Goal: Task Accomplishment & Management: Manage account settings

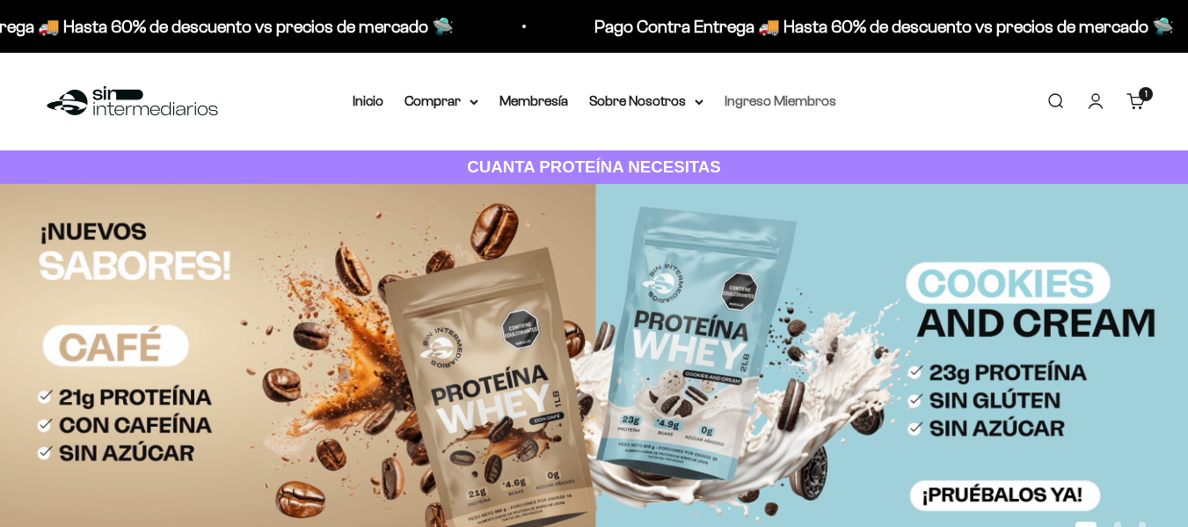
click at [741, 105] on link "Ingreso Miembros" at bounding box center [781, 100] width 112 height 15
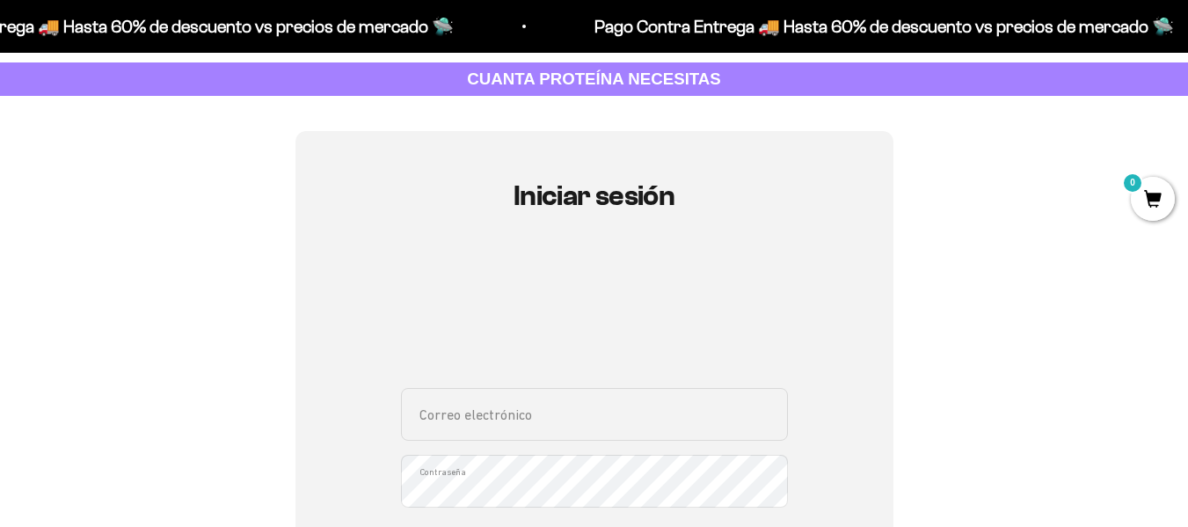
scroll to position [264, 0]
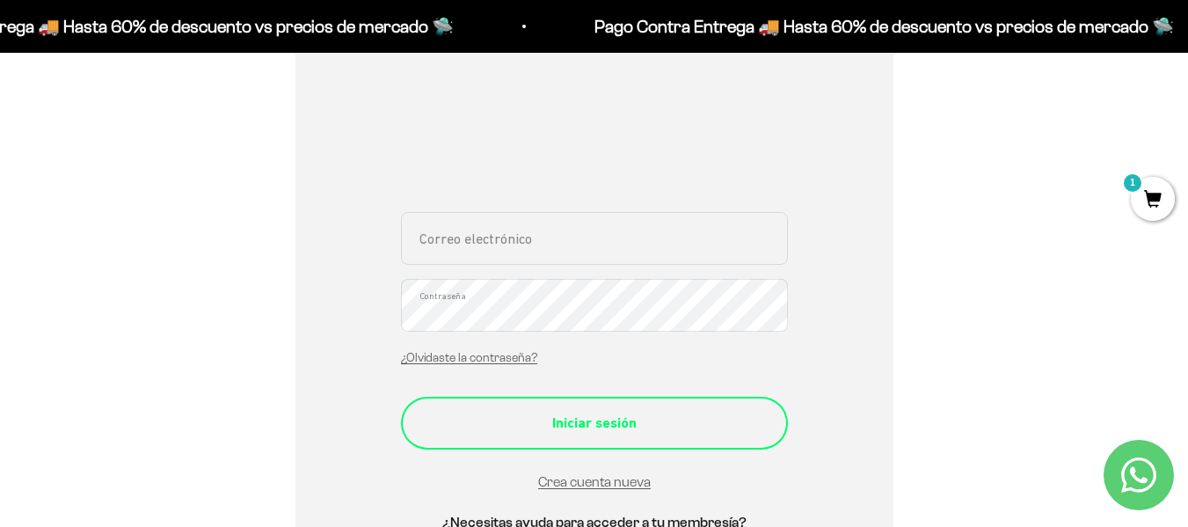
type input "[EMAIL_ADDRESS][DOMAIN_NAME]"
click at [637, 412] on div "Iniciar sesión" at bounding box center [594, 422] width 317 height 23
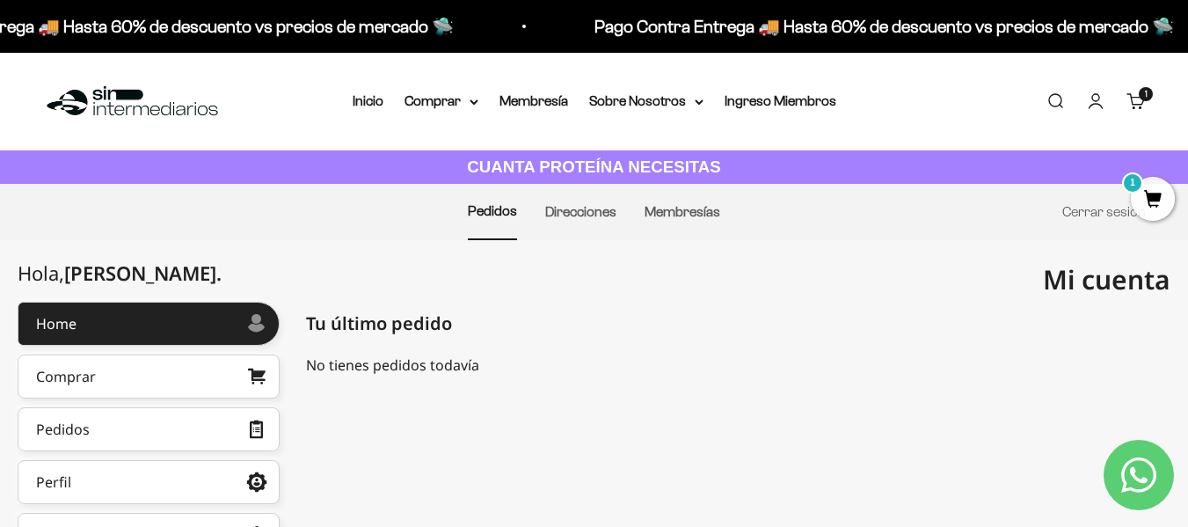
click at [689, 221] on li "Membresías" at bounding box center [682, 212] width 76 height 55
click at [695, 214] on link "Membresías" at bounding box center [682, 211] width 76 height 15
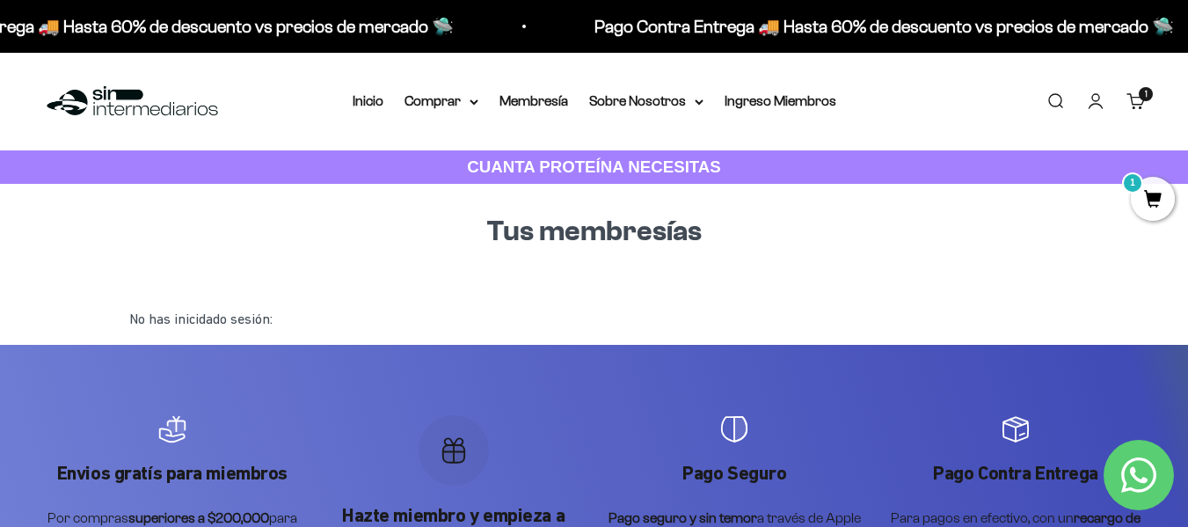
click at [1096, 91] on link "Iniciar sesión" at bounding box center [1095, 100] width 19 height 19
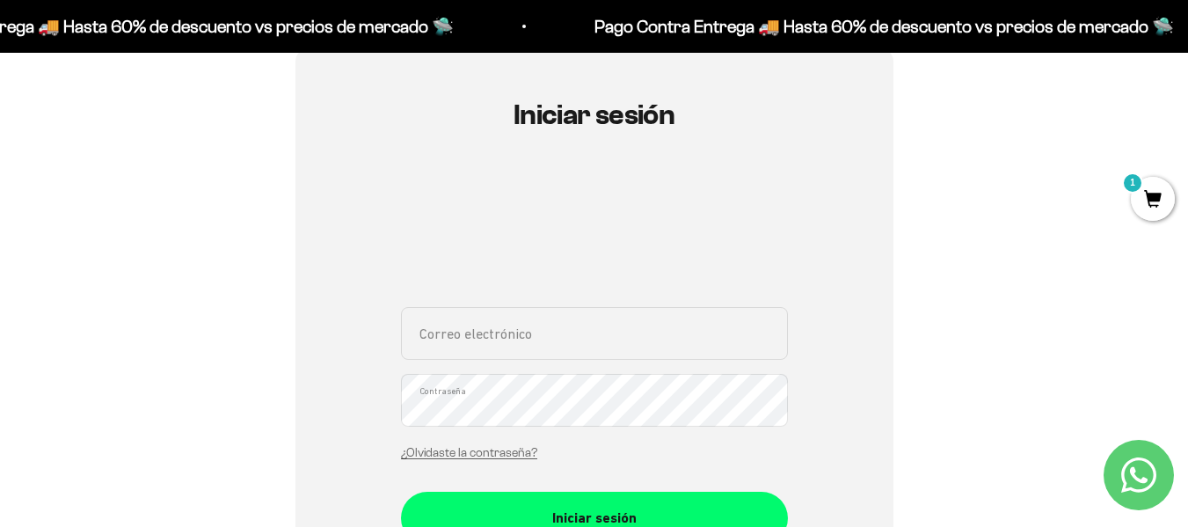
scroll to position [176, 0]
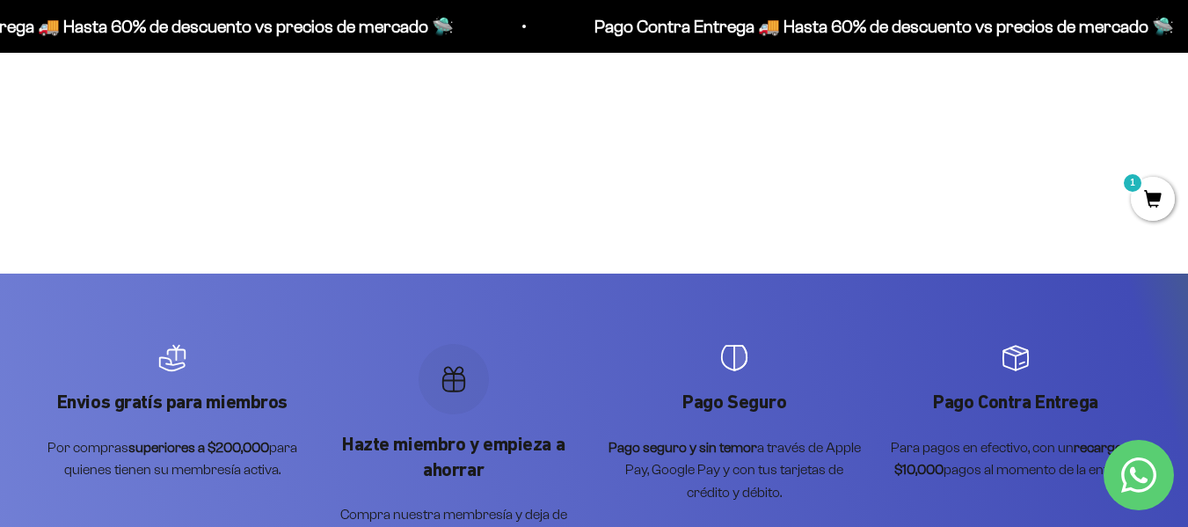
scroll to position [264, 0]
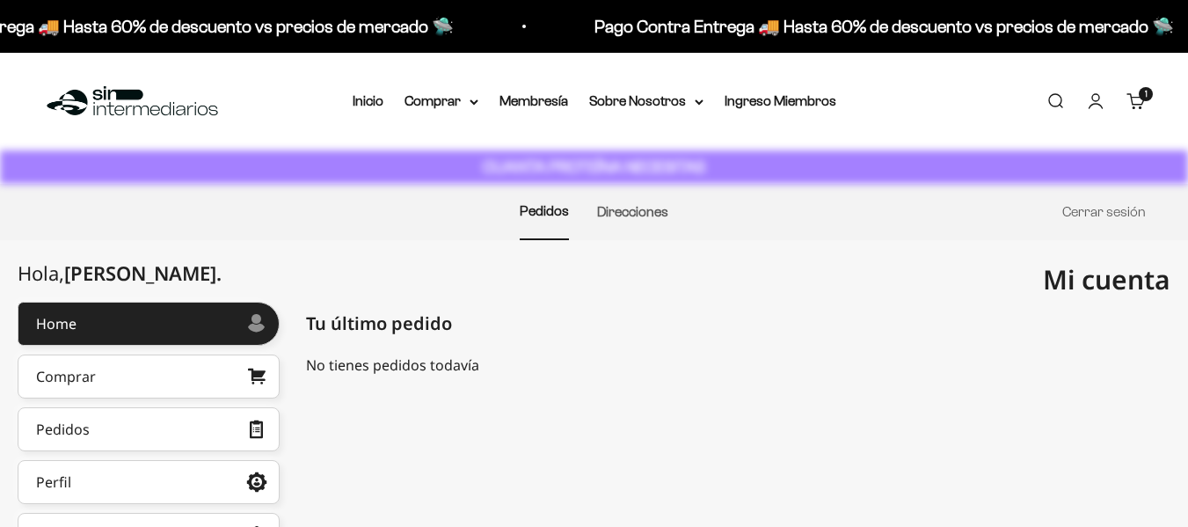
scroll to position [88, 0]
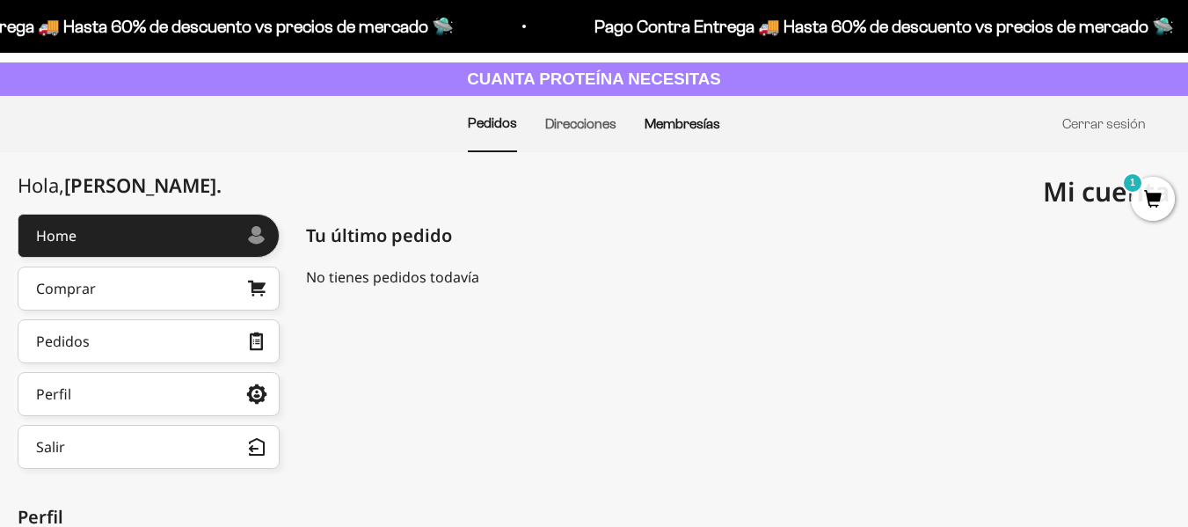
click at [681, 125] on link "Membresías" at bounding box center [682, 123] width 76 height 15
